Goal: Information Seeking & Learning: Learn about a topic

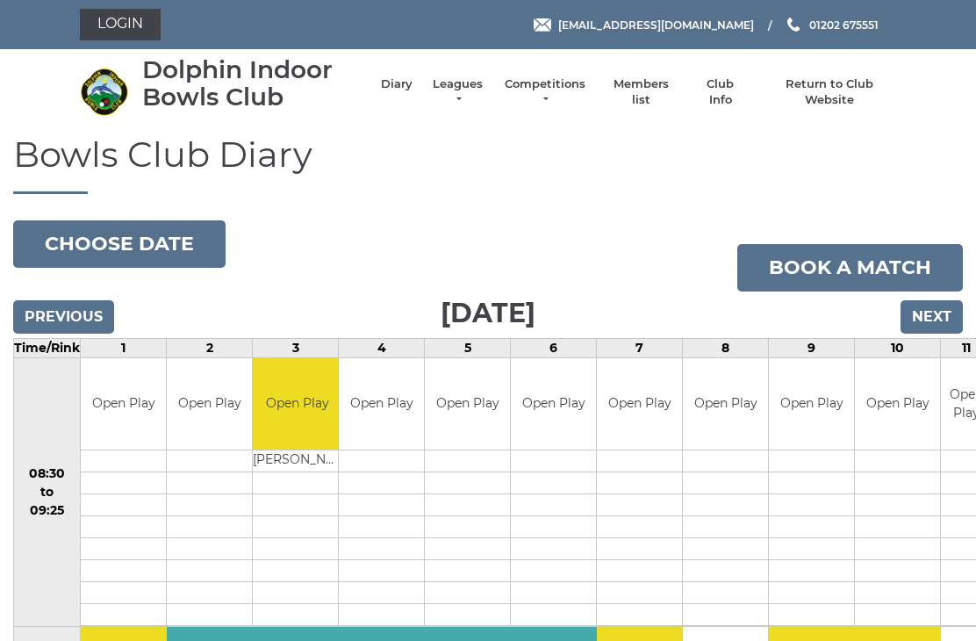
click at [392, 87] on link "Diary" at bounding box center [397, 84] width 32 height 16
click at [452, 90] on link "Leagues" at bounding box center [457, 92] width 55 height 32
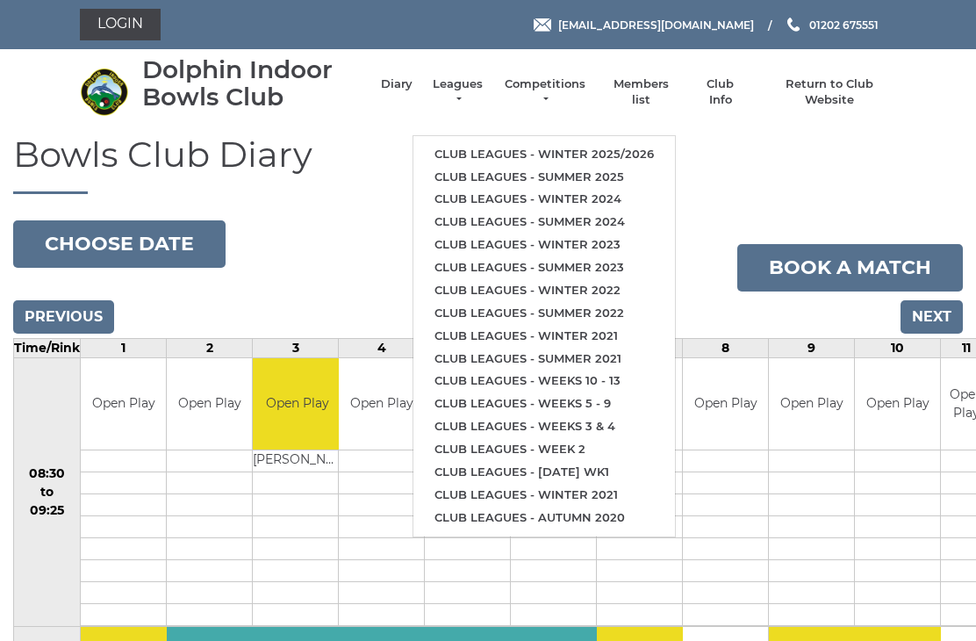
click at [547, 93] on link "Competitions" at bounding box center [545, 92] width 84 height 32
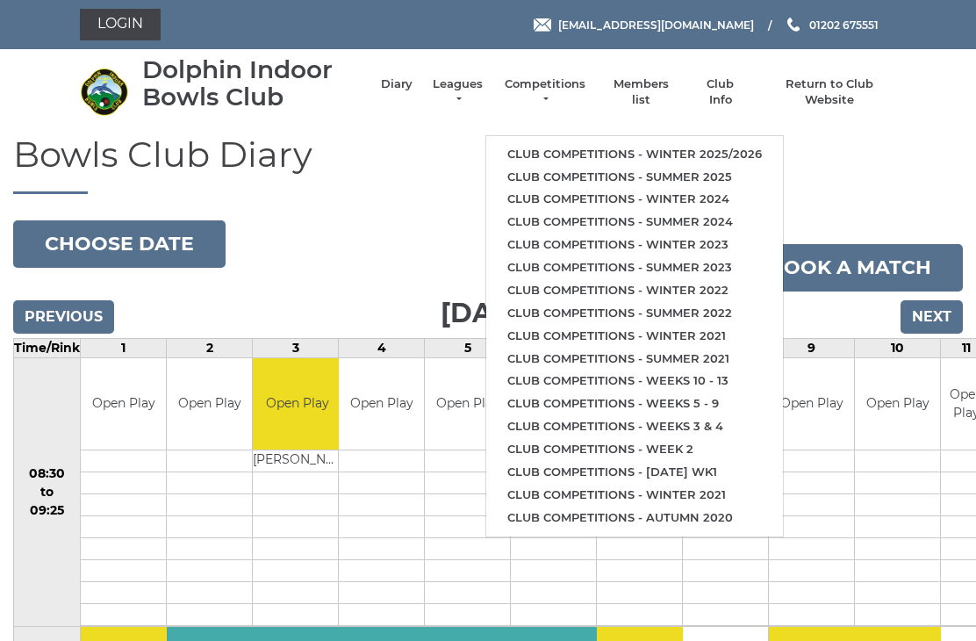
click at [642, 96] on link "Members list" at bounding box center [640, 92] width 73 height 32
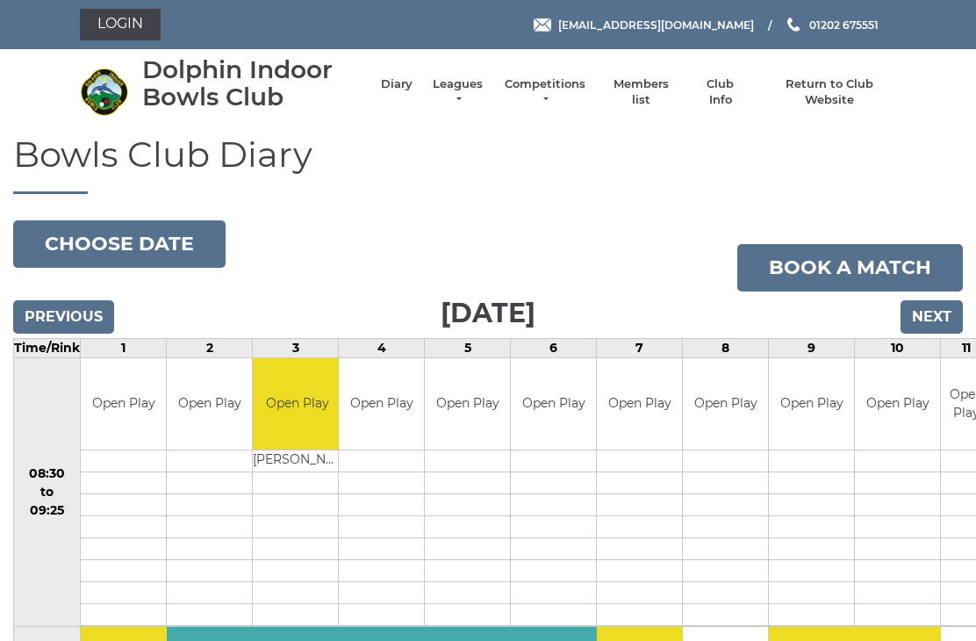
click at [725, 94] on link "Club Info" at bounding box center [720, 92] width 51 height 32
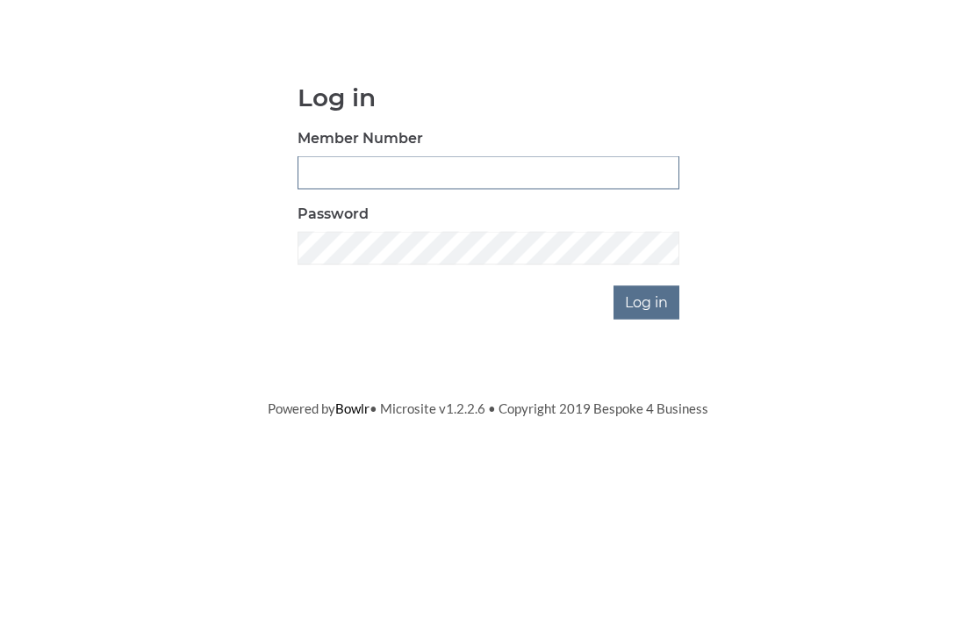
type input "3450"
click at [647, 416] on input "Log in" at bounding box center [647, 432] width 66 height 33
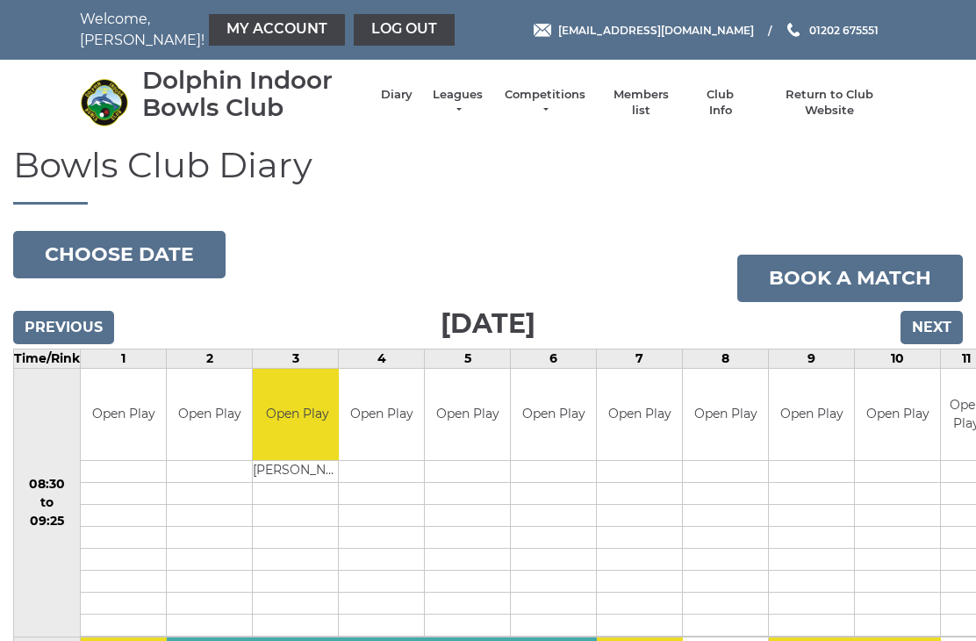
click at [723, 101] on link "Club Info" at bounding box center [720, 103] width 51 height 32
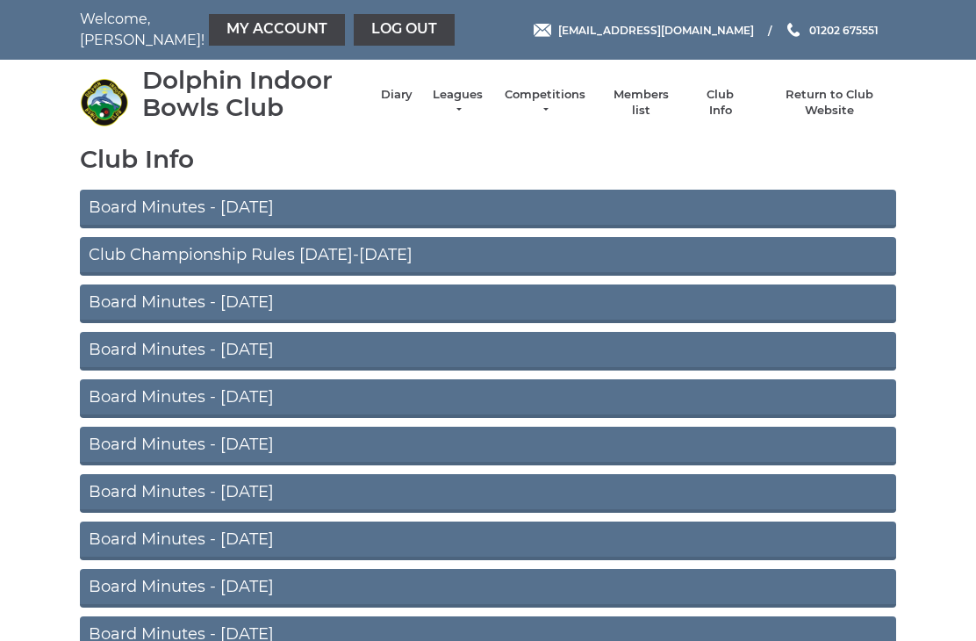
click at [553, 104] on link "Competitions" at bounding box center [545, 103] width 84 height 32
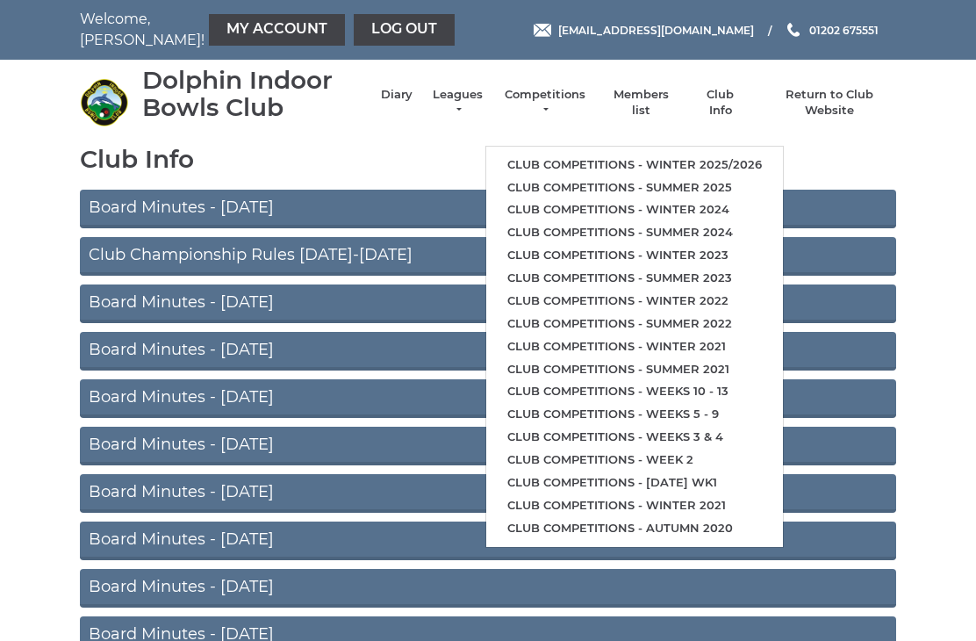
click at [640, 170] on link "Club competitions - Winter 2025/2026" at bounding box center [634, 165] width 297 height 23
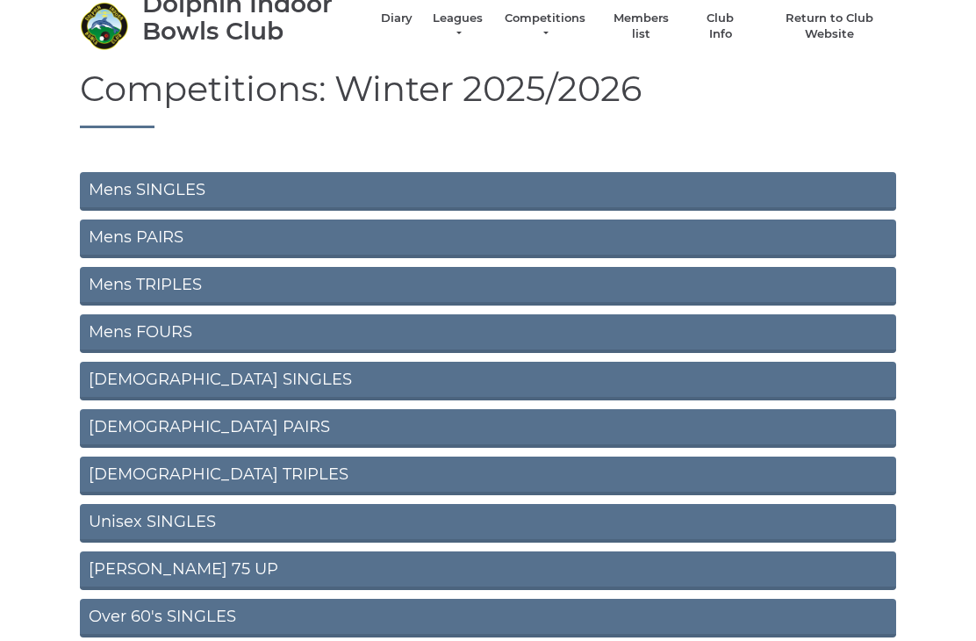
scroll to position [76, 0]
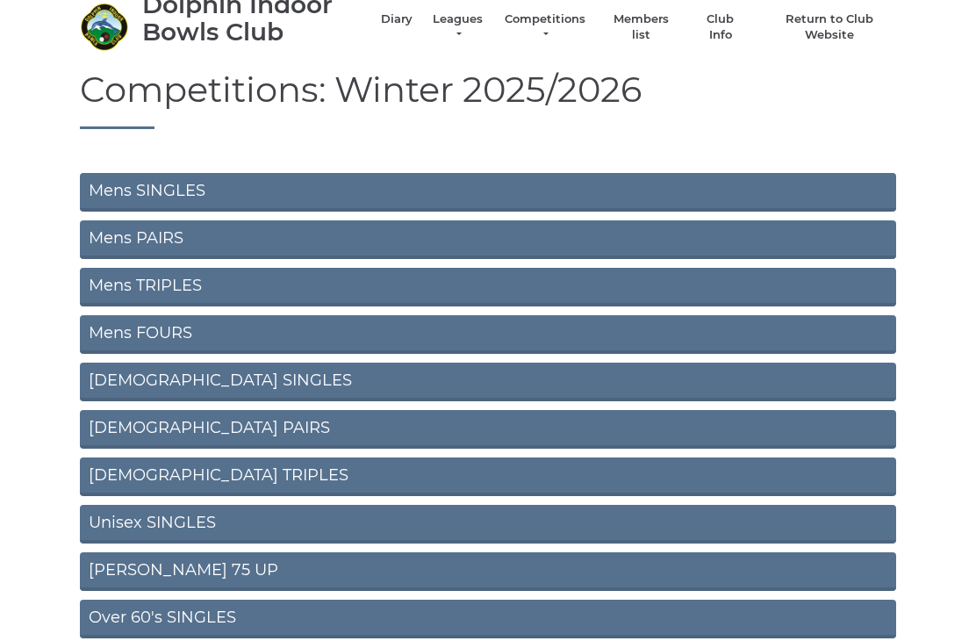
click at [258, 198] on link "Mens SINGLES" at bounding box center [488, 192] width 817 height 39
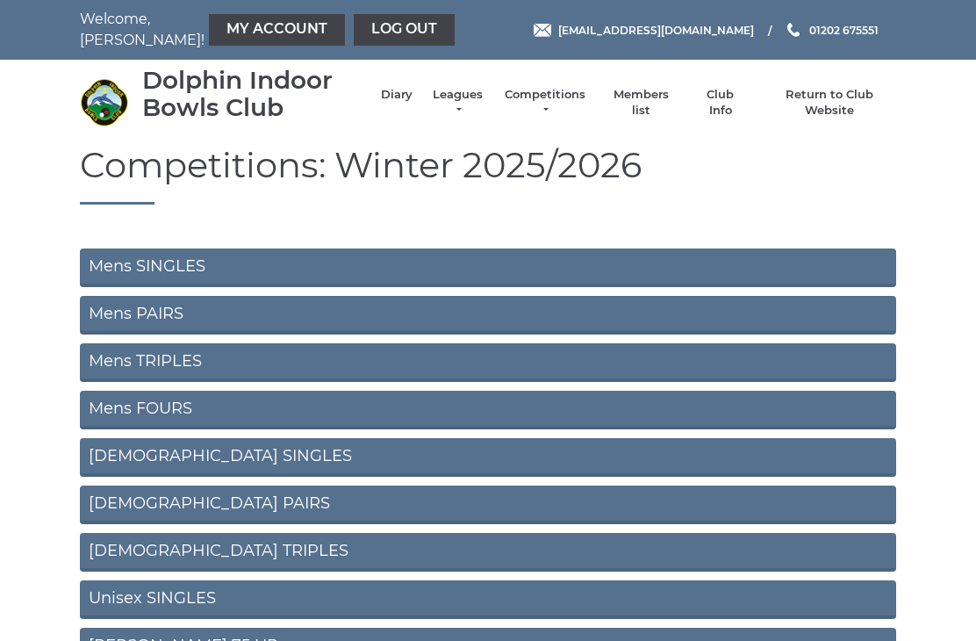
scroll to position [130, 0]
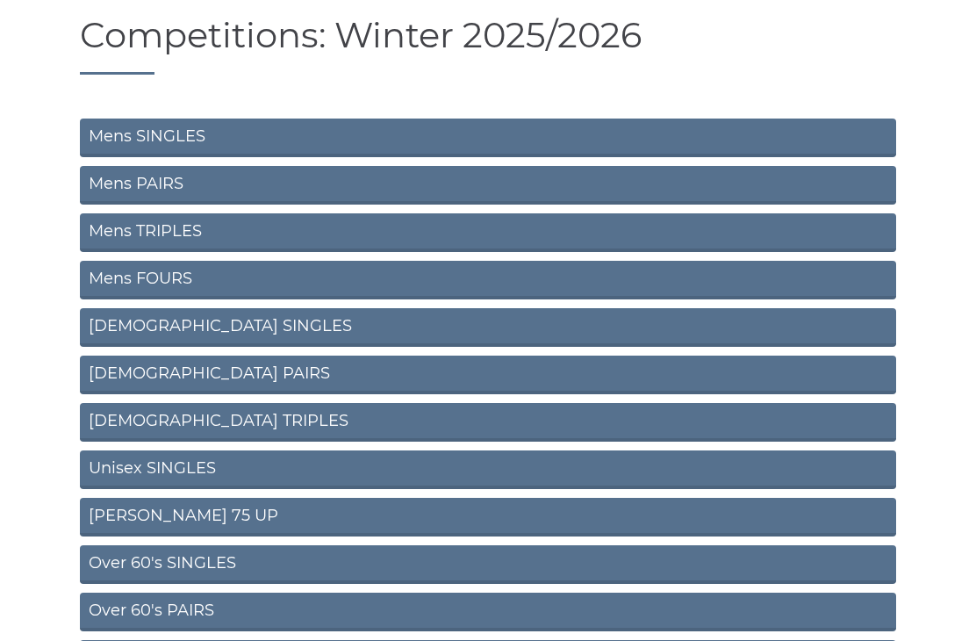
click at [361, 278] on link "Mens FOURS" at bounding box center [488, 280] width 817 height 39
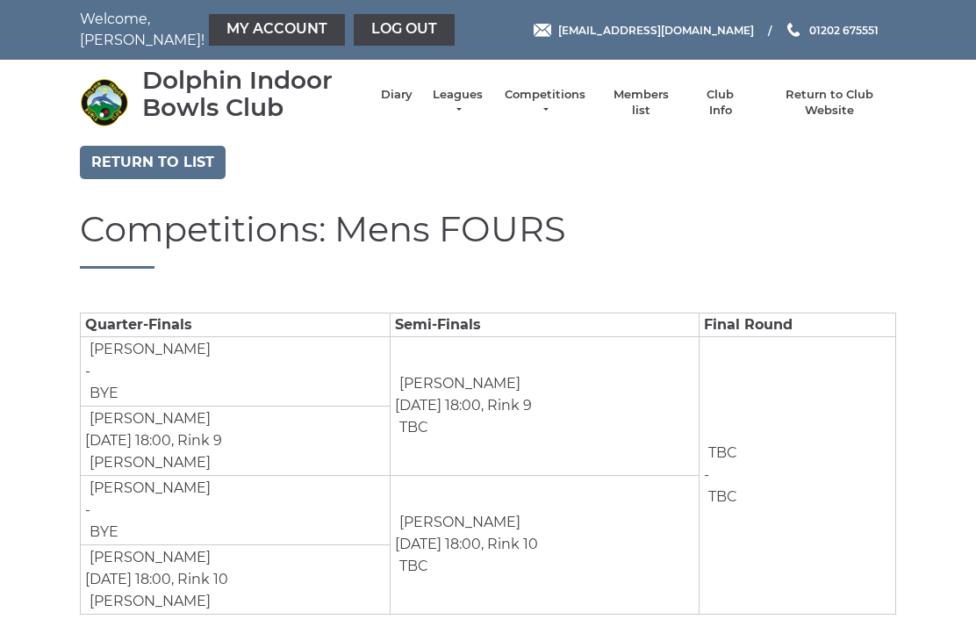
scroll to position [18, 0]
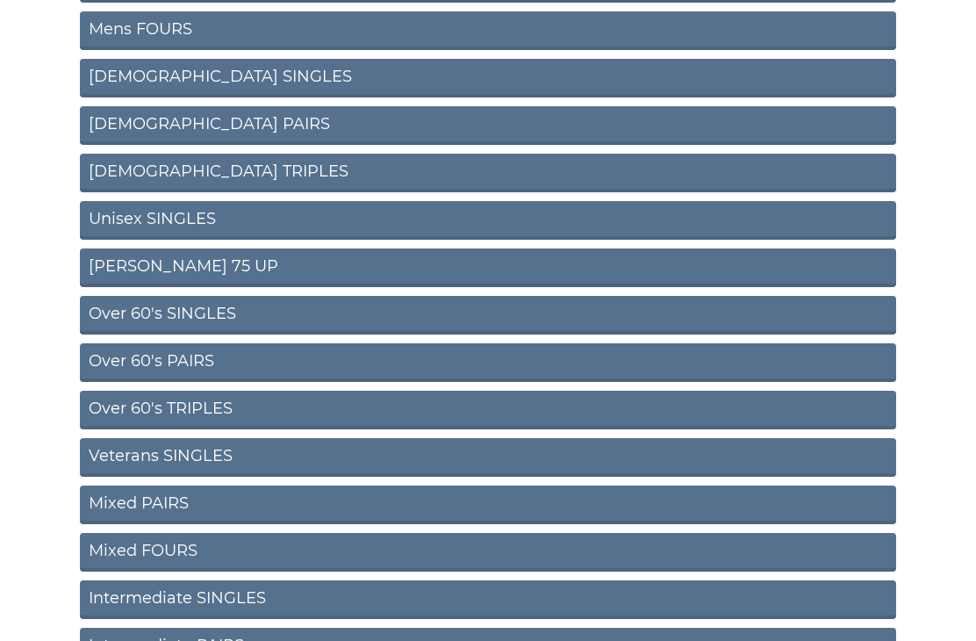
scroll to position [380, 0]
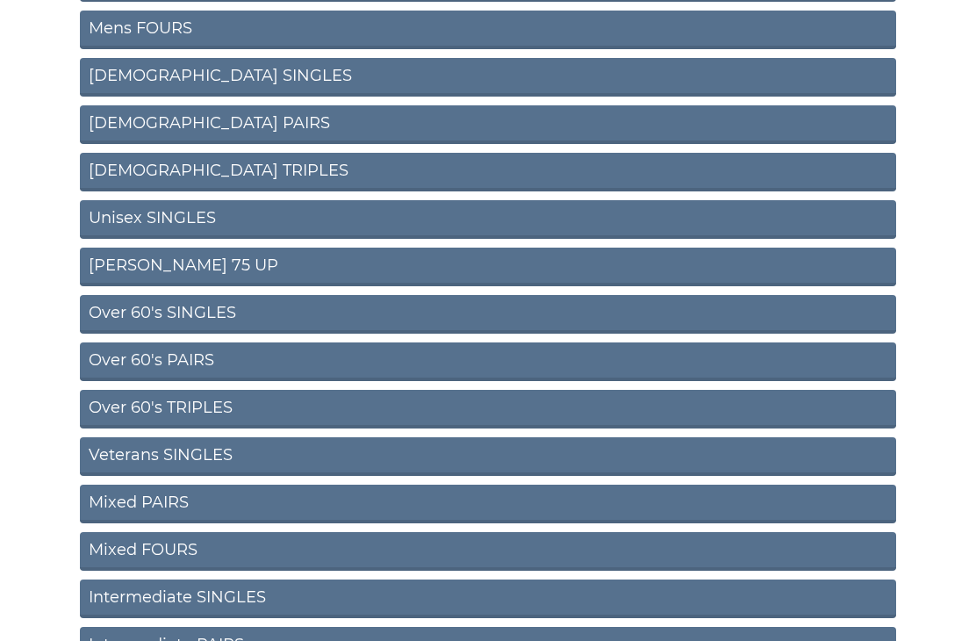
click at [368, 315] on link "Over 60's SINGLES" at bounding box center [488, 314] width 817 height 39
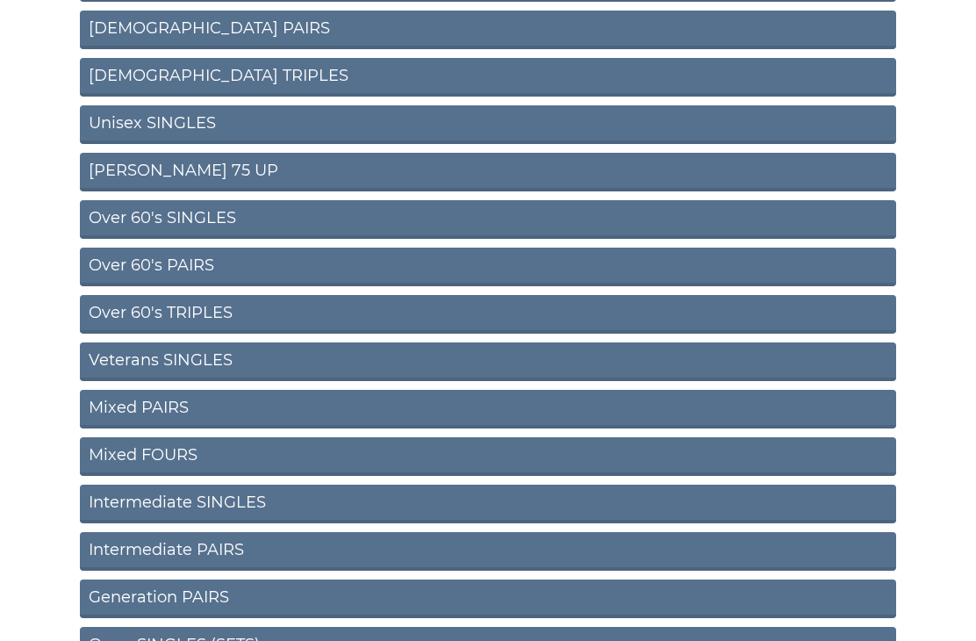
scroll to position [475, 0]
click at [357, 369] on link "Veterans SINGLES" at bounding box center [488, 361] width 817 height 39
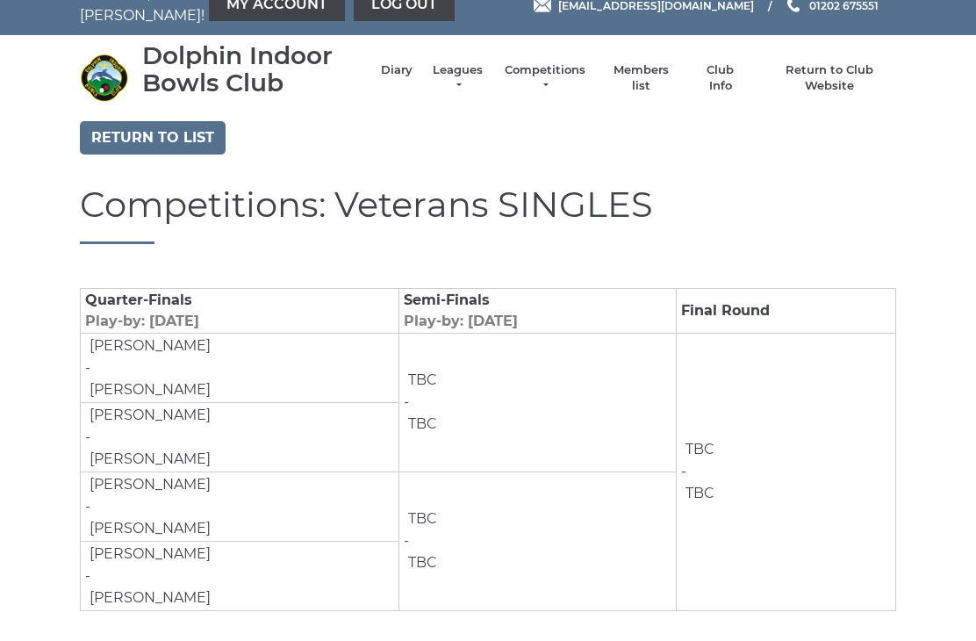
scroll to position [39, 0]
